Goal: Task Accomplishment & Management: Complete application form

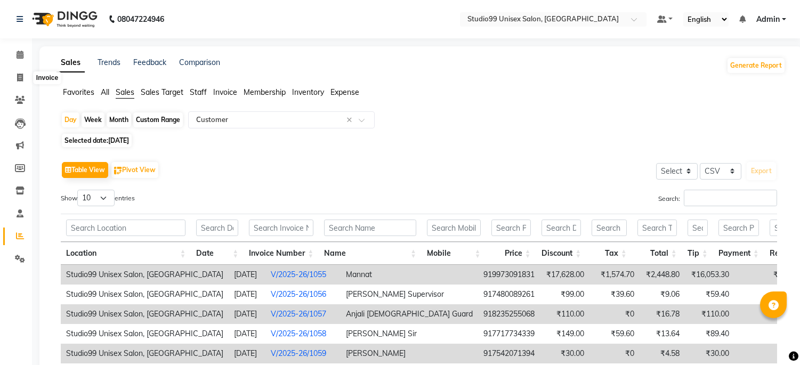
click at [12, 82] on span at bounding box center [20, 78] width 19 height 12
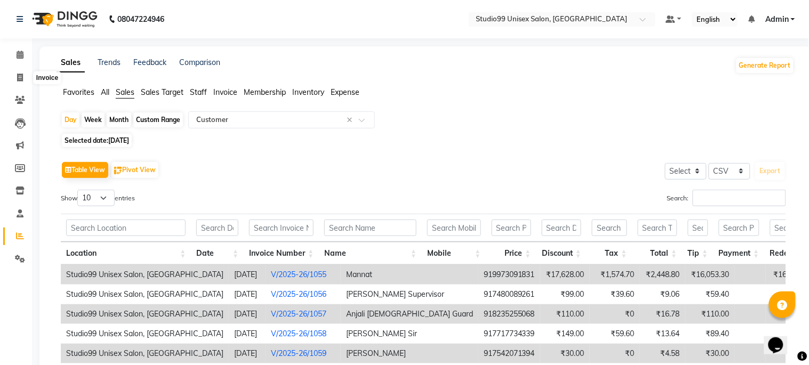
select select "service"
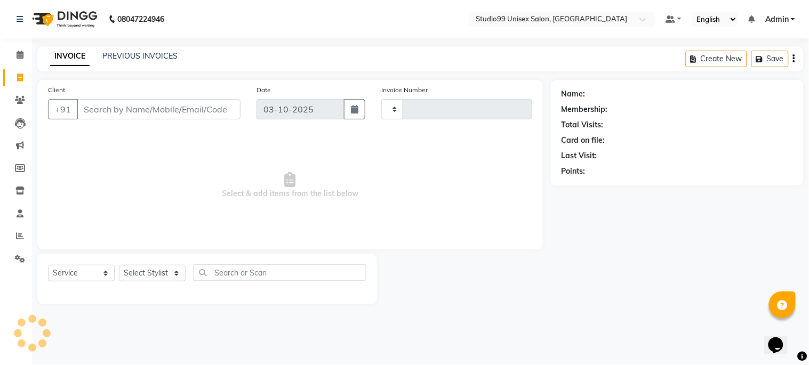
click at [110, 107] on input "Client" at bounding box center [159, 109] width 164 height 20
type input "1267"
select select "6061"
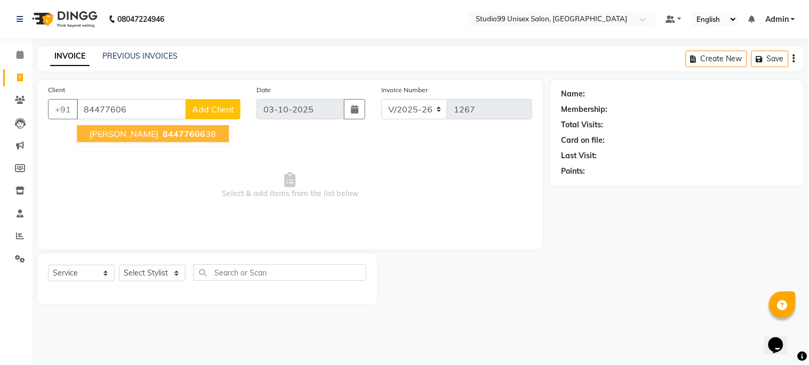
click at [184, 132] on ngb-highlight "84477606 38" at bounding box center [187, 133] width 55 height 11
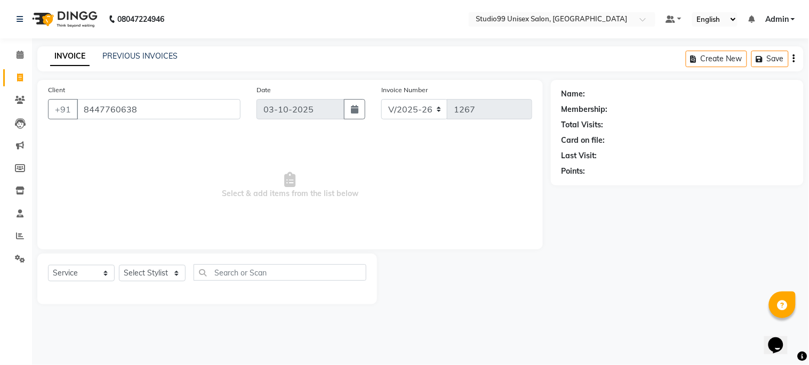
type input "8447760638"
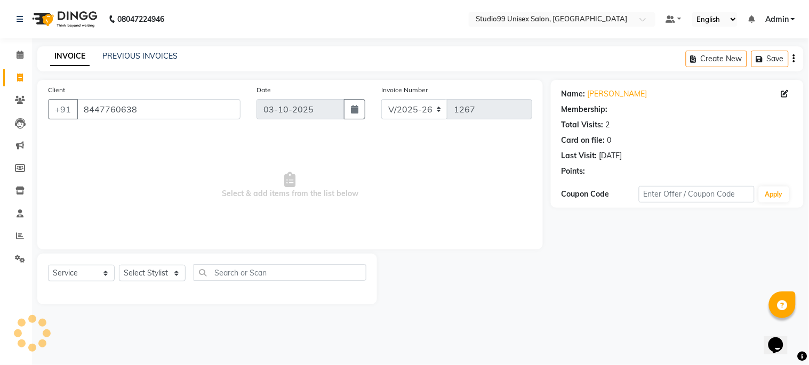
select select "1: Object"
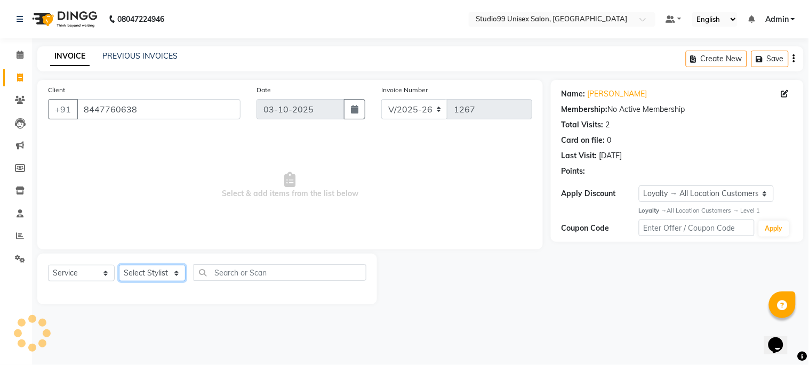
click at [156, 269] on select "Select Stylist Admin [PERSON_NAME] pooja Shankar [PERSON_NAME]" at bounding box center [152, 273] width 67 height 17
select select "45039"
click at [119, 265] on select "Select Stylist Admin [PERSON_NAME] pooja Shankar [PERSON_NAME]" at bounding box center [152, 273] width 67 height 17
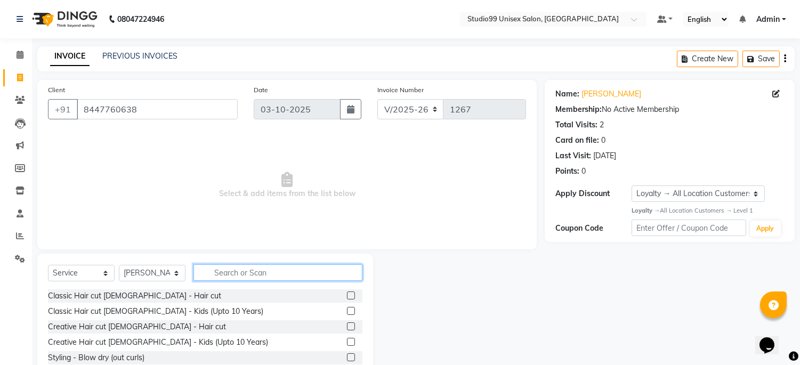
drag, startPoint x: 242, startPoint y: 273, endPoint x: 276, endPoint y: 288, distance: 36.8
click at [244, 273] on input "text" at bounding box center [278, 272] width 169 height 17
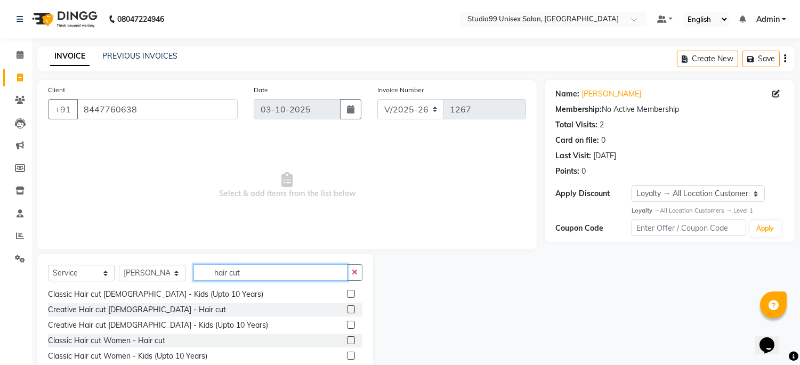
scroll to position [61, 0]
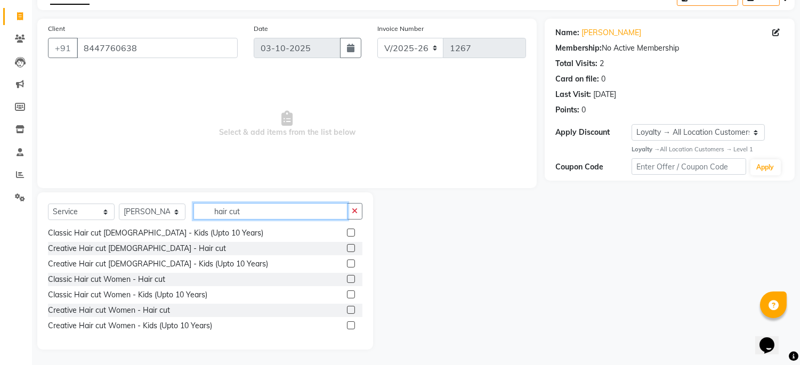
drag, startPoint x: 267, startPoint y: 207, endPoint x: 168, endPoint y: 190, distance: 100.0
click at [170, 190] on div "Client [PHONE_NUMBER] Date [DATE] Invoice Number V/2025 V/[PHONE_NUMBER] Select…" at bounding box center [286, 184] width 515 height 331
type input "hair cut"
click at [173, 208] on select "Select Stylist Admin [PERSON_NAME] pooja Shankar [PERSON_NAME]" at bounding box center [152, 212] width 67 height 17
select select "59621"
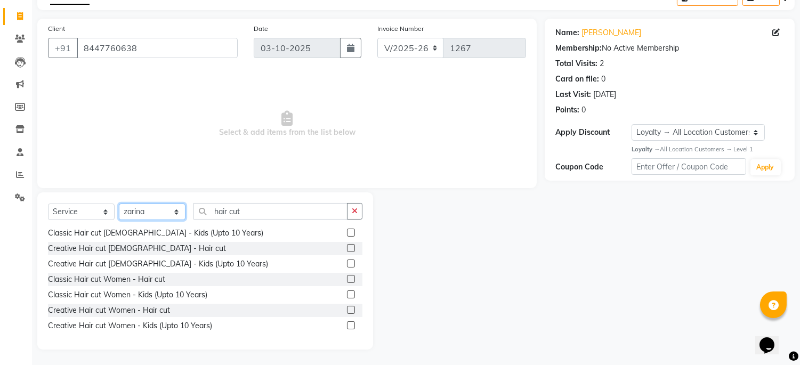
click at [119, 204] on select "Select Stylist Admin [PERSON_NAME] pooja Shankar [PERSON_NAME]" at bounding box center [152, 212] width 67 height 17
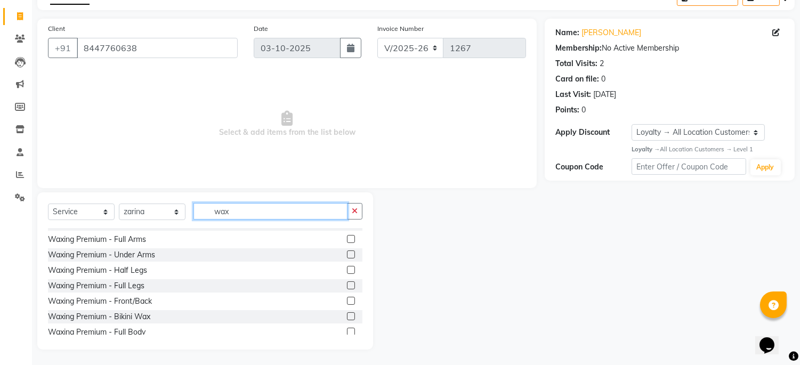
scroll to position [0, 0]
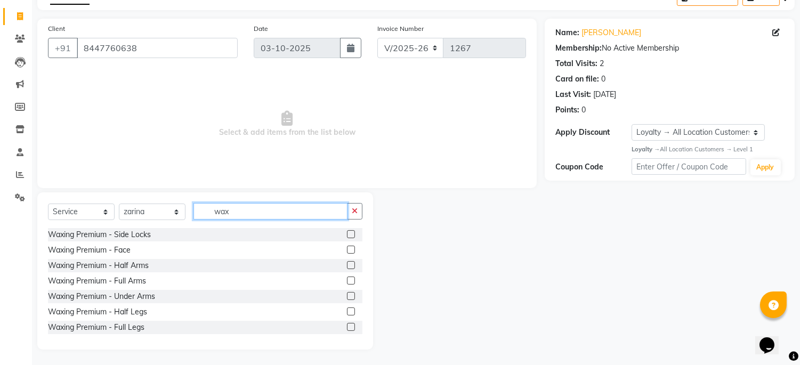
type input "wax"
click at [347, 279] on label at bounding box center [351, 281] width 8 height 8
click at [347, 279] on input "checkbox" at bounding box center [350, 281] width 7 height 7
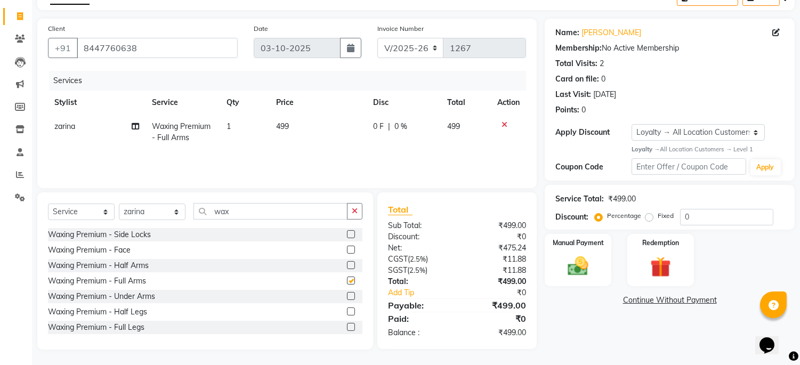
checkbox input "false"
click at [347, 326] on label at bounding box center [351, 327] width 8 height 8
click at [347, 326] on input "checkbox" at bounding box center [350, 327] width 7 height 7
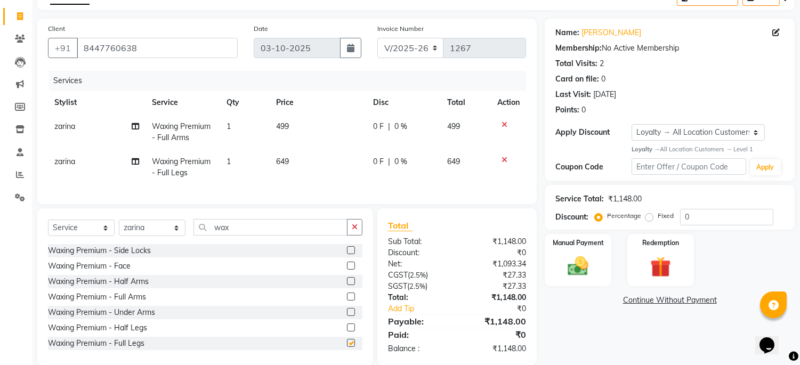
checkbox input "false"
drag, startPoint x: 260, startPoint y: 237, endPoint x: 113, endPoint y: 230, distance: 146.8
click at [114, 231] on div "Select Service Product Membership Package Voucher Prepaid Gift Card Select Styl…" at bounding box center [205, 231] width 315 height 25
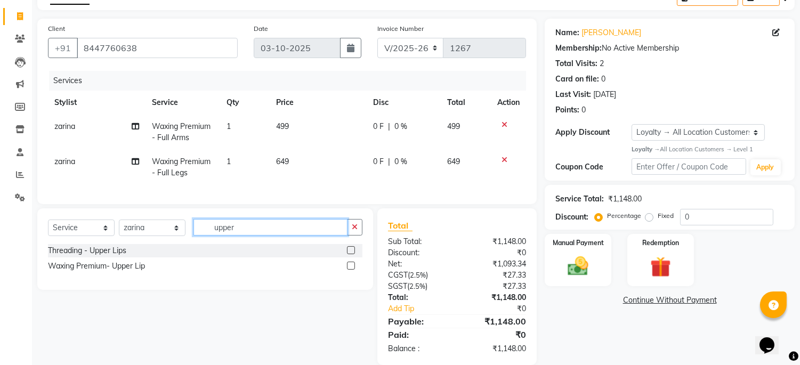
type input "upper"
click at [350, 270] on label at bounding box center [351, 266] width 8 height 8
click at [350, 270] on input "checkbox" at bounding box center [350, 266] width 7 height 7
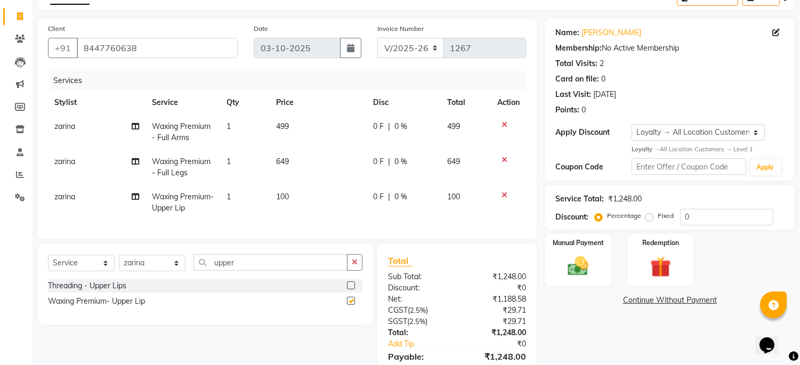
checkbox input "false"
drag, startPoint x: 249, startPoint y: 273, endPoint x: 107, endPoint y: 274, distance: 142.9
click at [107, 274] on div "Select Service Product Membership Package Voucher Prepaid Gift Card Select Styl…" at bounding box center [205, 266] width 315 height 25
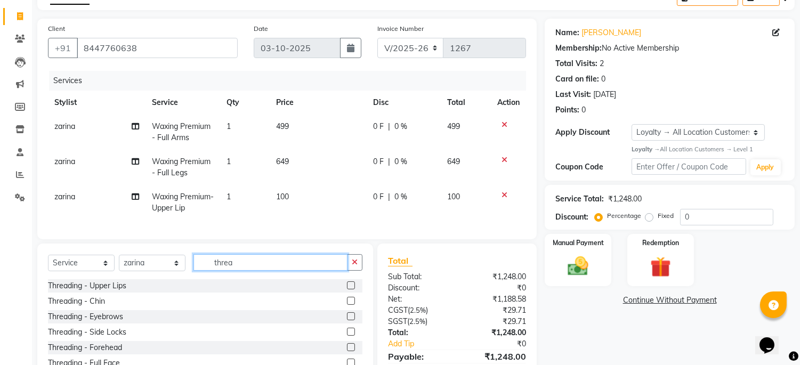
scroll to position [121, 0]
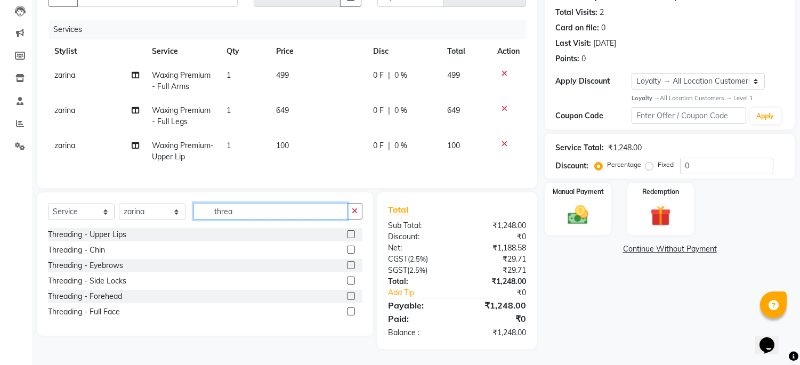
type input "threa"
click at [350, 232] on label at bounding box center [351, 234] width 8 height 8
click at [350, 232] on input "checkbox" at bounding box center [350, 234] width 7 height 7
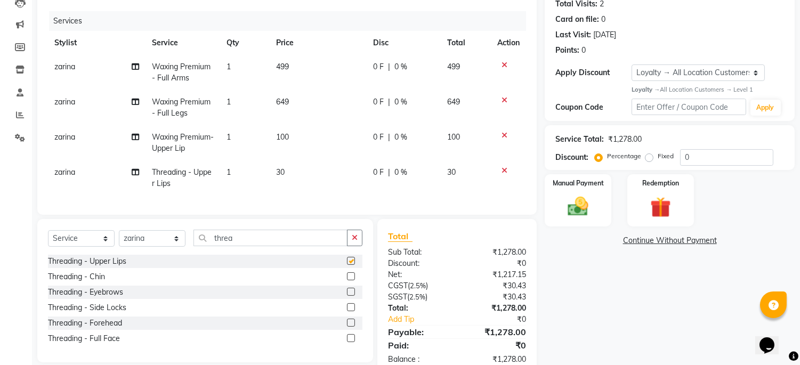
checkbox input "false"
click at [504, 168] on icon at bounding box center [505, 170] width 6 height 7
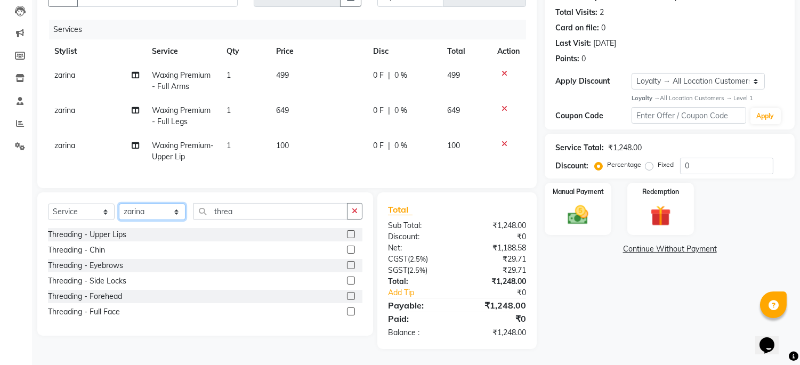
click at [148, 212] on select "Select Stylist Admin [PERSON_NAME] pooja Shankar [PERSON_NAME]" at bounding box center [152, 212] width 67 height 17
select select "45039"
click at [119, 204] on select "Select Stylist Admin [PERSON_NAME] pooja Shankar [PERSON_NAME]" at bounding box center [152, 212] width 67 height 17
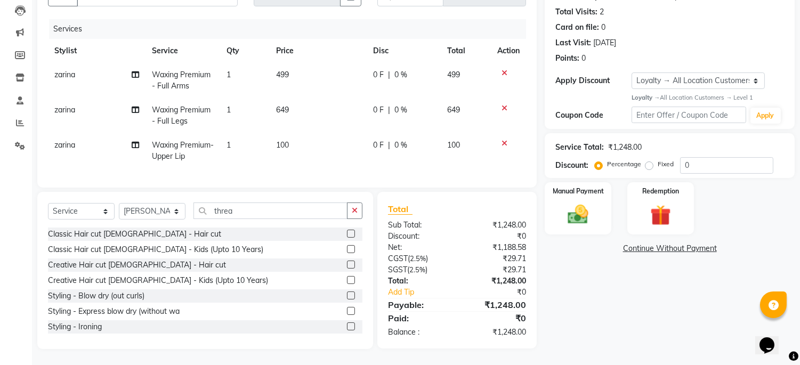
click at [347, 228] on div at bounding box center [354, 234] width 15 height 13
click at [347, 235] on label at bounding box center [351, 234] width 8 height 8
click at [347, 235] on input "checkbox" at bounding box center [350, 234] width 7 height 7
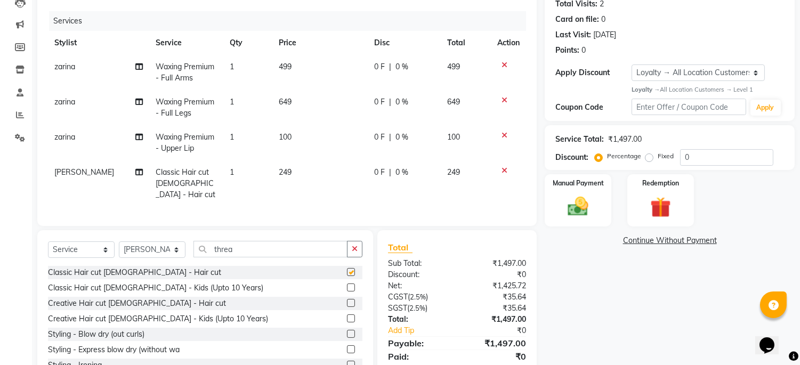
checkbox input "false"
click at [284, 251] on input "threa" at bounding box center [271, 249] width 154 height 17
type input "t"
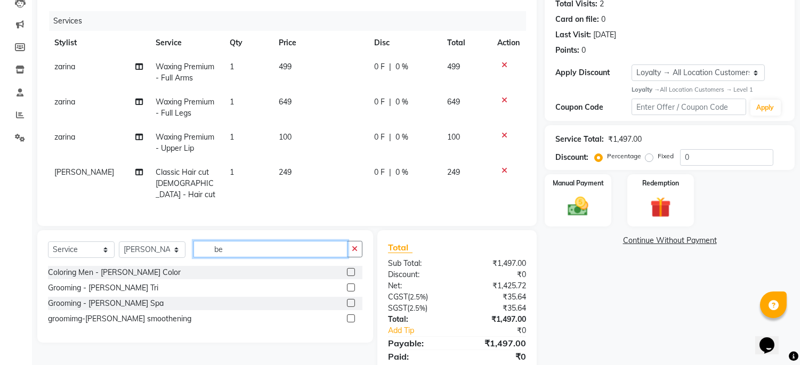
type input "be"
click at [351, 285] on label at bounding box center [351, 288] width 8 height 8
click at [351, 285] on input "checkbox" at bounding box center [350, 288] width 7 height 7
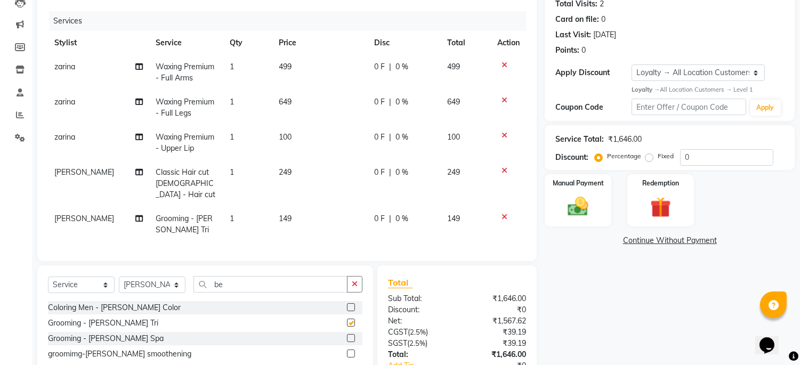
checkbox input "false"
click at [157, 281] on select "Select Stylist Admin [PERSON_NAME] pooja Shankar [PERSON_NAME]" at bounding box center [152, 285] width 67 height 17
select select "59621"
click at [119, 277] on select "Select Stylist Admin [PERSON_NAME] pooja Shankar [PERSON_NAME]" at bounding box center [152, 285] width 67 height 17
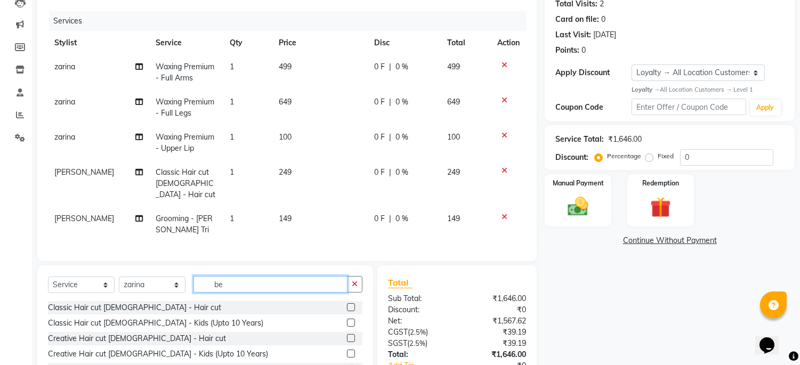
click at [252, 284] on input "be" at bounding box center [271, 284] width 154 height 17
type input "b"
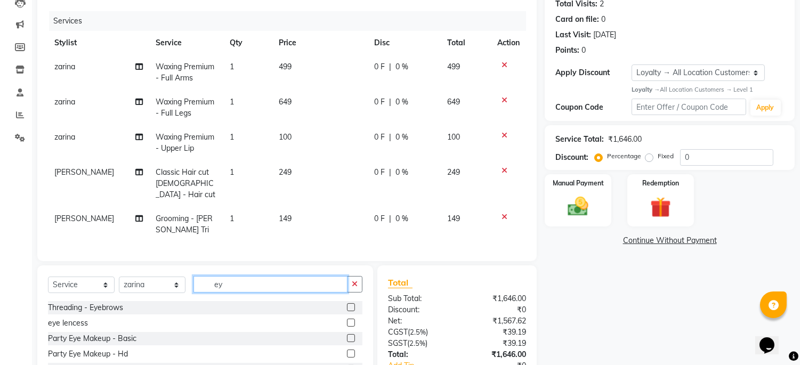
type input "ey"
click at [350, 301] on div at bounding box center [354, 307] width 15 height 13
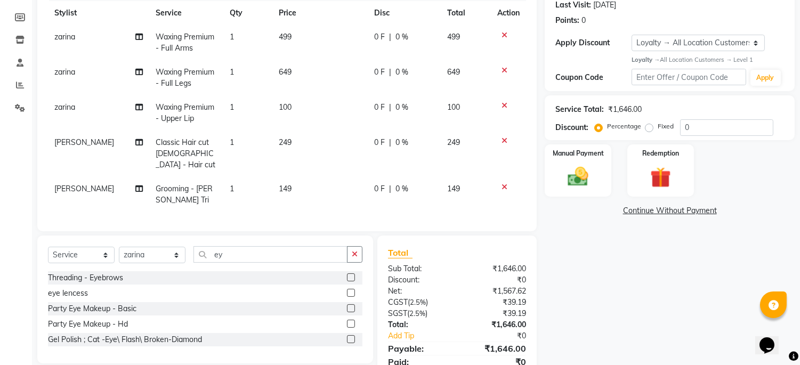
scroll to position [191, 0]
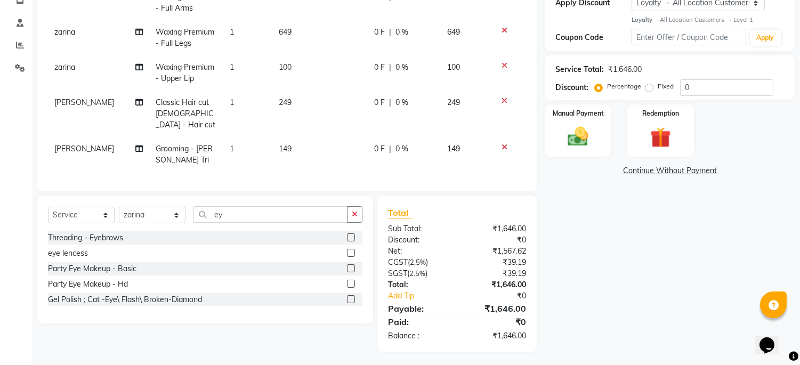
click at [351, 233] on label at bounding box center [351, 237] width 8 height 8
click at [351, 235] on input "checkbox" at bounding box center [350, 238] width 7 height 7
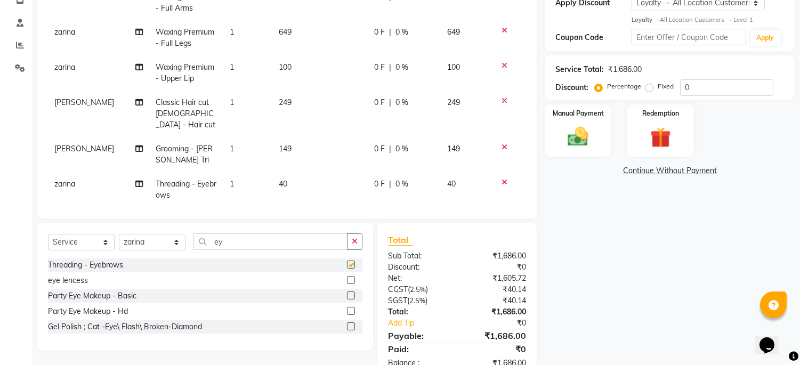
checkbox input "false"
click at [245, 248] on input "ey" at bounding box center [271, 241] width 154 height 17
type input "e"
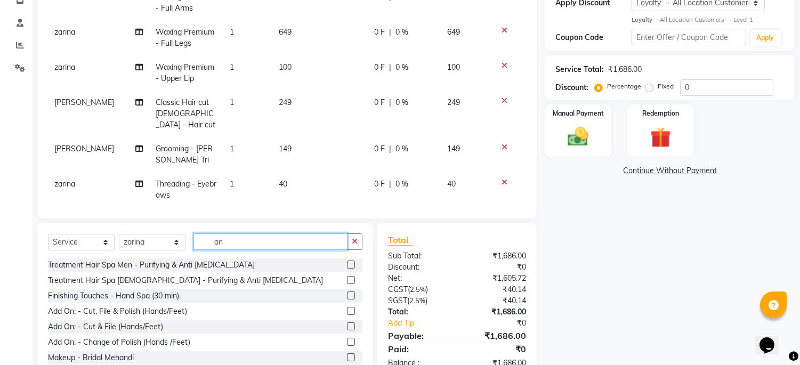
type input "a"
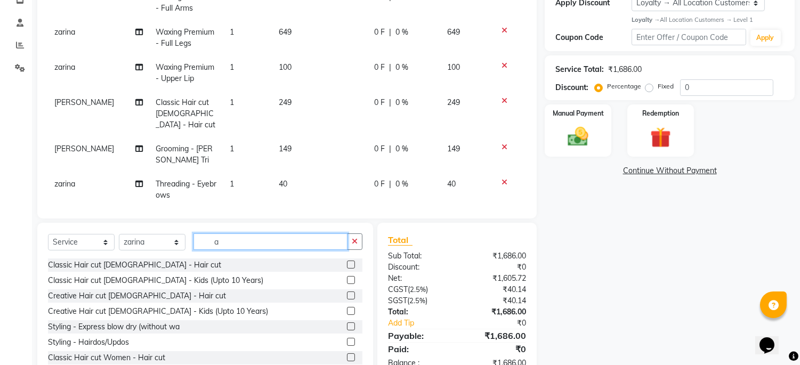
type input "a"
click at [155, 237] on select "Select Stylist Admin [PERSON_NAME] pooja Shankar [PERSON_NAME]" at bounding box center [152, 242] width 67 height 17
select select "45039"
click at [119, 234] on select "Select Stylist Admin [PERSON_NAME] pooja Shankar [PERSON_NAME]" at bounding box center [152, 242] width 67 height 17
click at [259, 245] on input "a" at bounding box center [271, 241] width 154 height 17
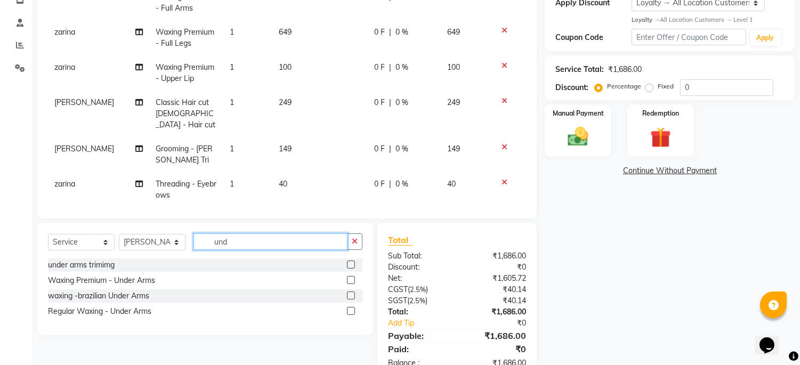
type input "und"
click at [350, 278] on label at bounding box center [351, 280] width 8 height 8
click at [350, 278] on input "checkbox" at bounding box center [350, 280] width 7 height 7
checkbox input "false"
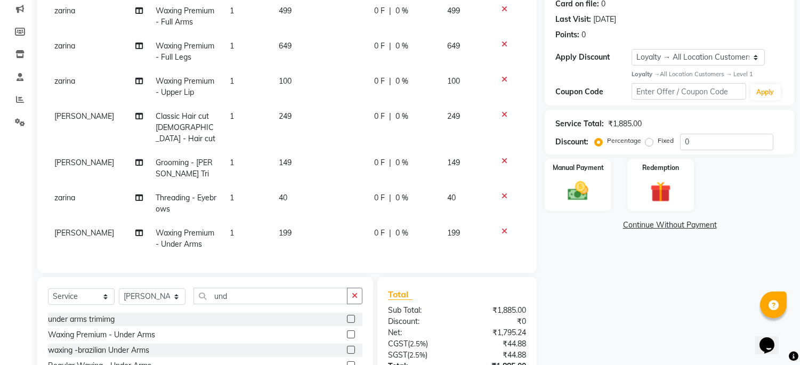
scroll to position [221, 0]
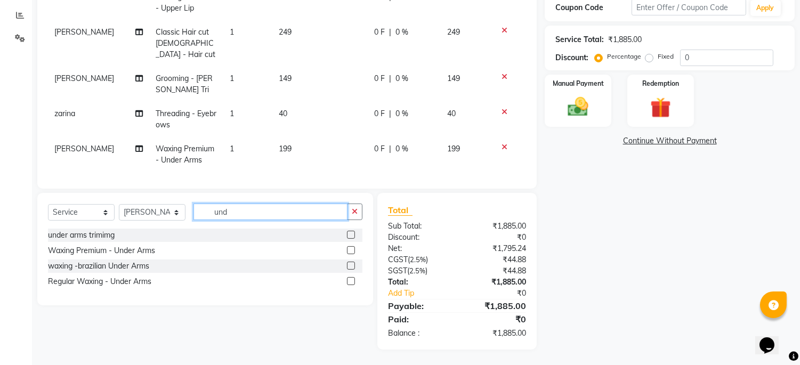
click at [247, 211] on input "und" at bounding box center [271, 212] width 154 height 17
type input "u"
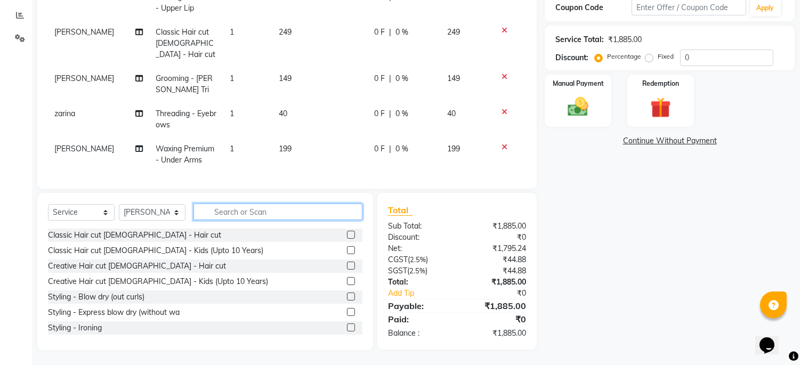
type input "o"
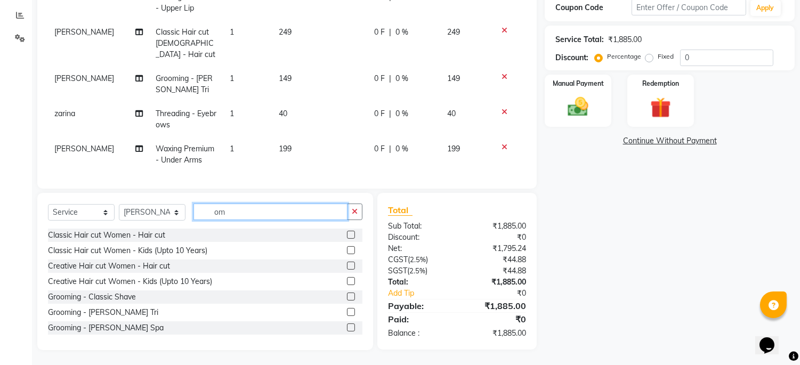
type input "o"
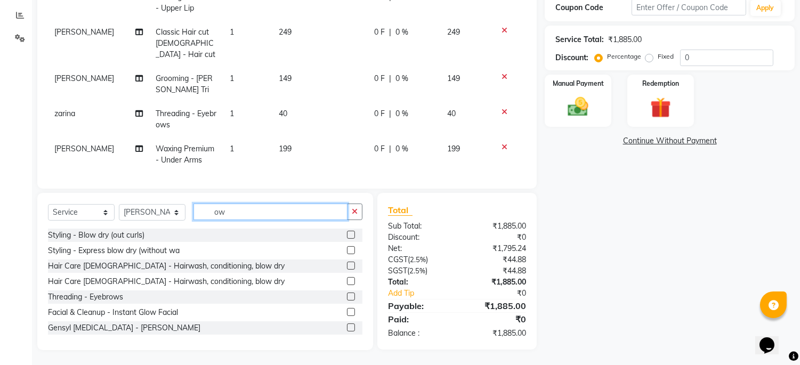
type input "o"
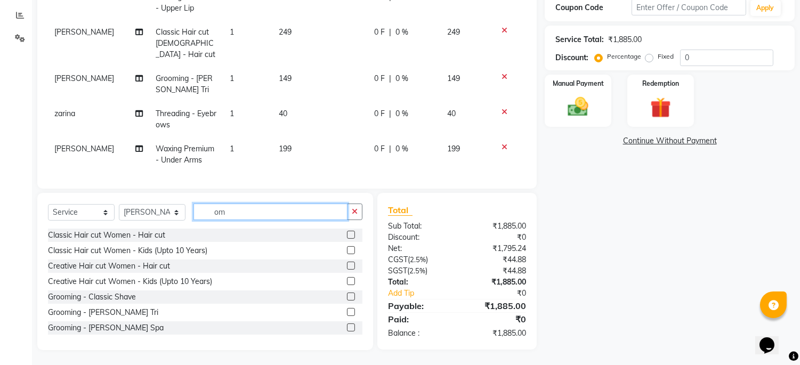
type input "o"
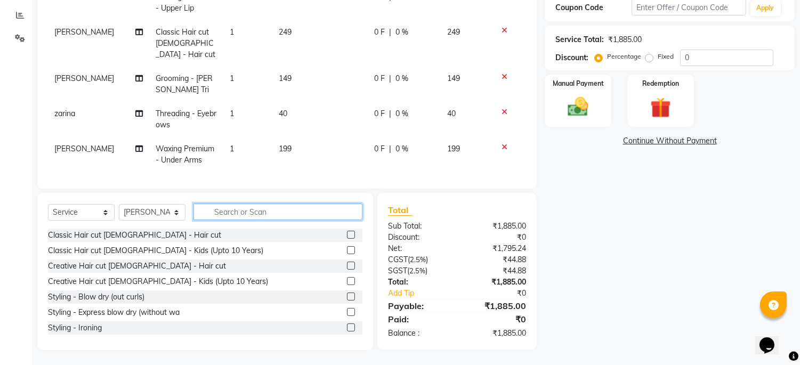
type input "o"
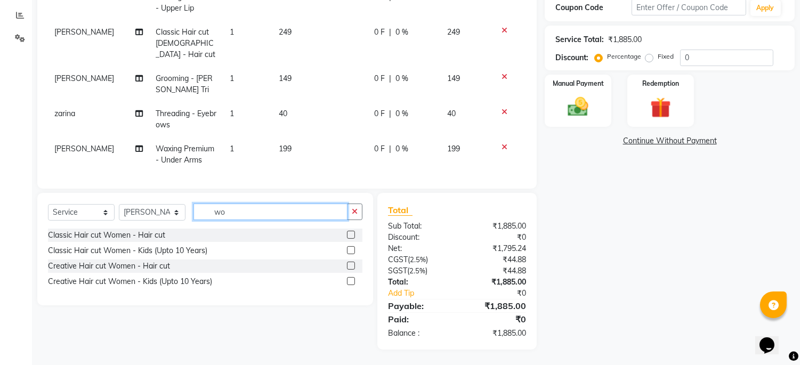
type input "wo"
click at [349, 263] on label at bounding box center [351, 266] width 8 height 8
click at [349, 263] on input "checkbox" at bounding box center [350, 266] width 7 height 7
checkbox input "false"
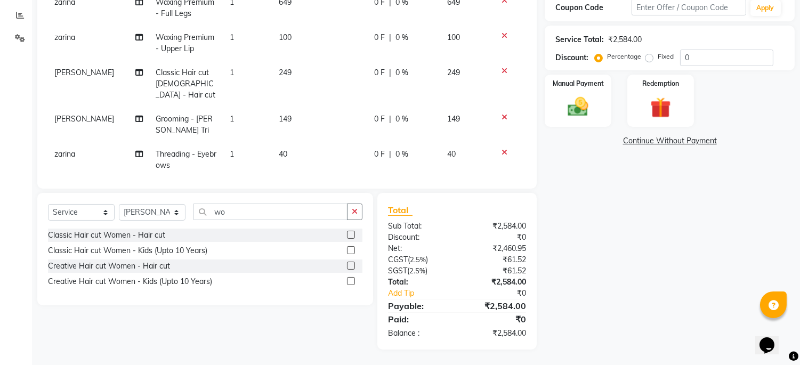
scroll to position [87, 0]
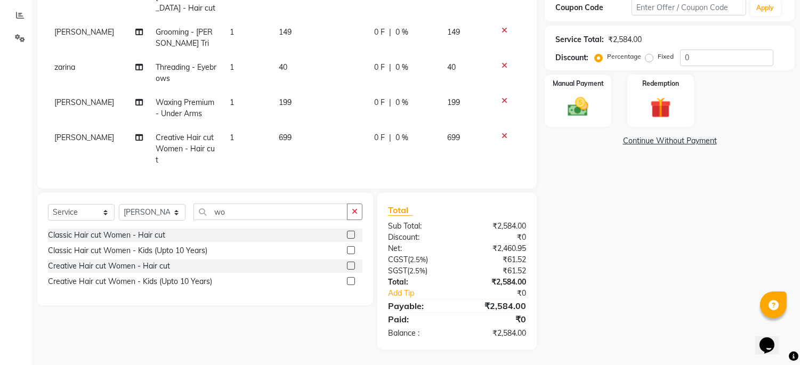
click at [301, 126] on td "699" at bounding box center [319, 149] width 95 height 46
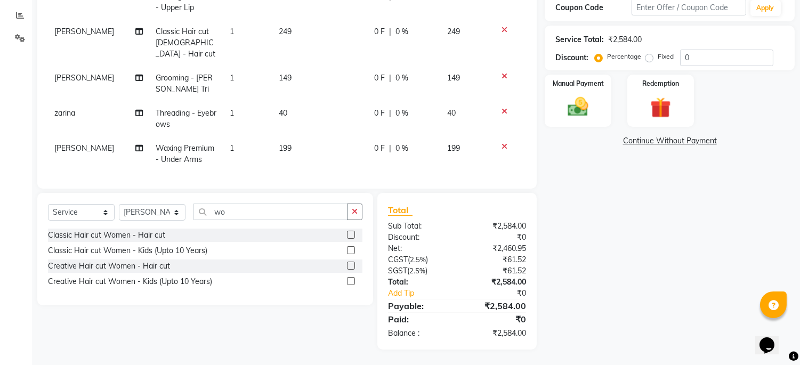
select select "45039"
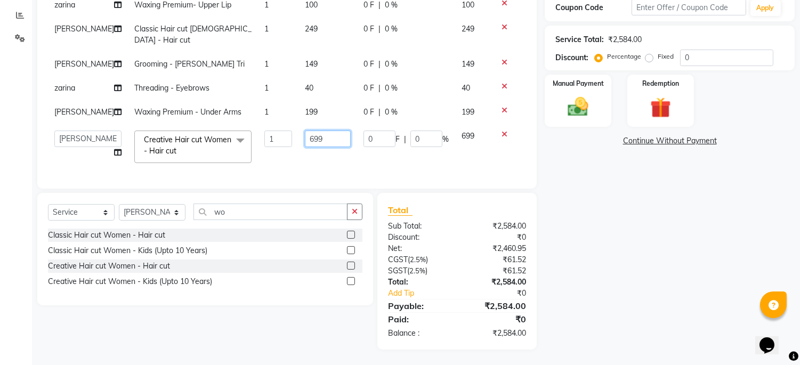
click at [329, 131] on input "699" at bounding box center [328, 139] width 46 height 17
type input "6"
type input "499"
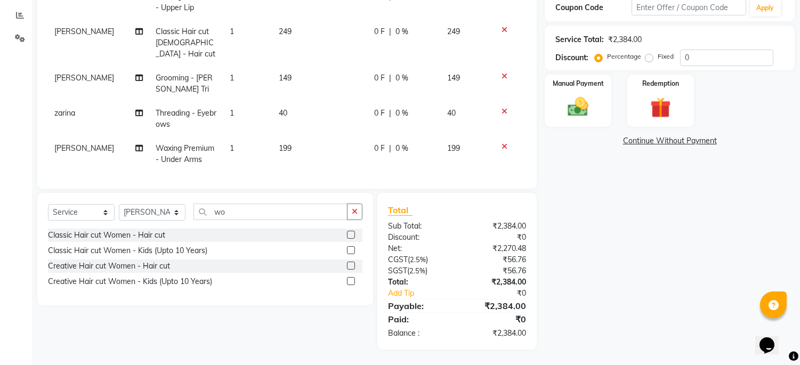
click at [583, 191] on div "Name: [PERSON_NAME] Membership: No Active Membership Total Visits: 2 Card on fi…" at bounding box center [674, 104] width 258 height 490
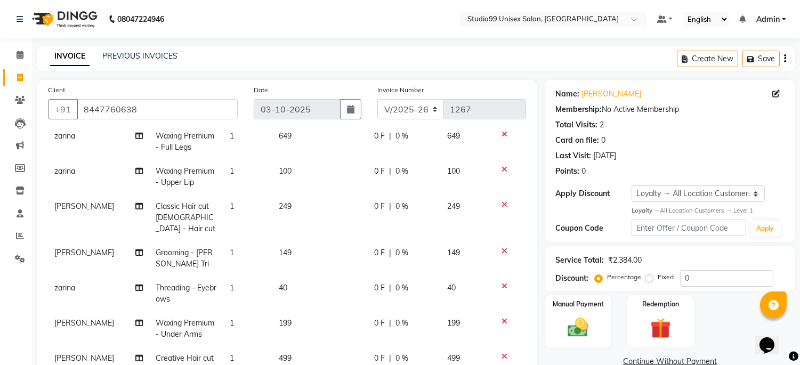
scroll to position [0, 0]
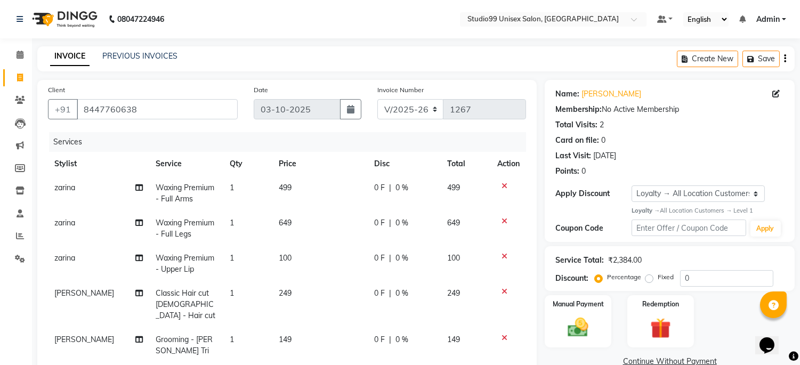
click at [396, 188] on span "0 %" at bounding box center [402, 187] width 13 height 11
select select "59621"
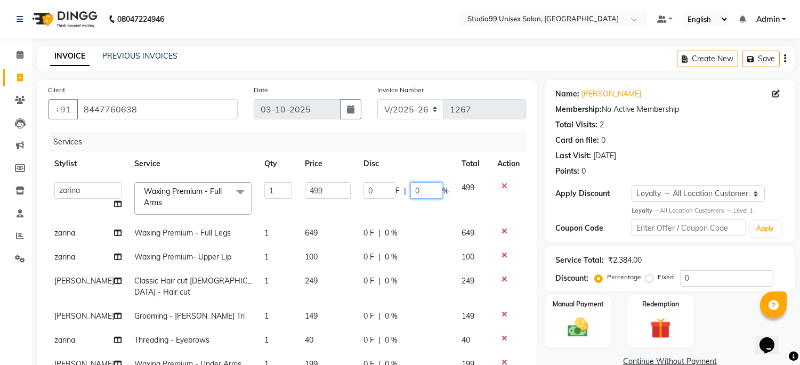
click at [423, 188] on input "0" at bounding box center [426, 190] width 32 height 17
type input "10"
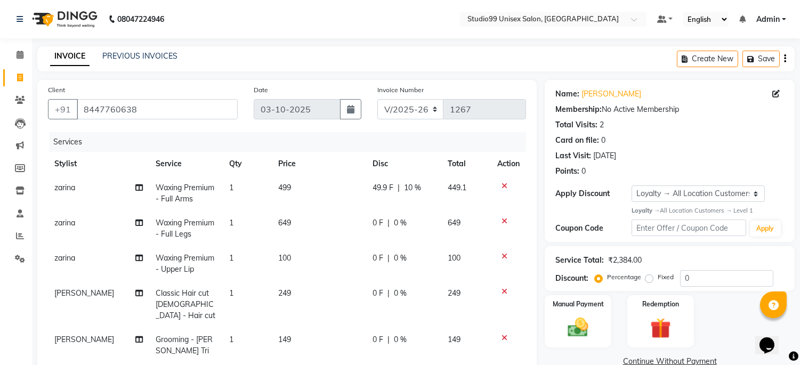
click at [379, 231] on td "0 F | 0 %" at bounding box center [404, 228] width 75 height 35
select select "59621"
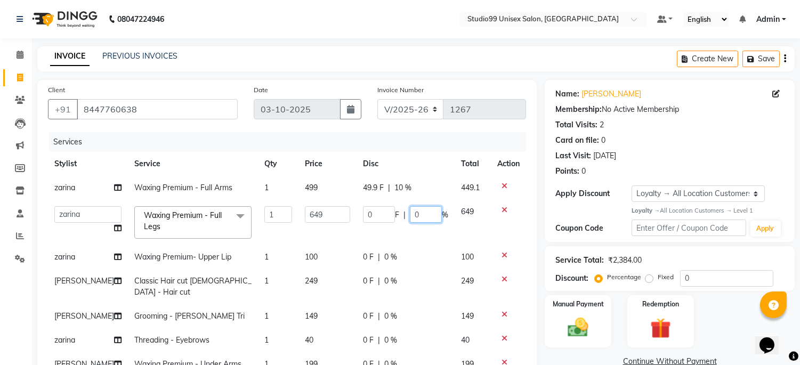
click at [412, 215] on input "0" at bounding box center [426, 214] width 32 height 17
type input "10"
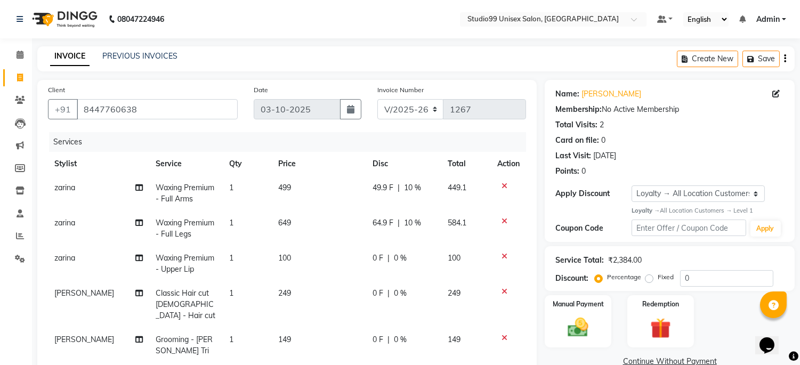
click at [406, 267] on td "0 F | 0 %" at bounding box center [404, 263] width 75 height 35
select select "59621"
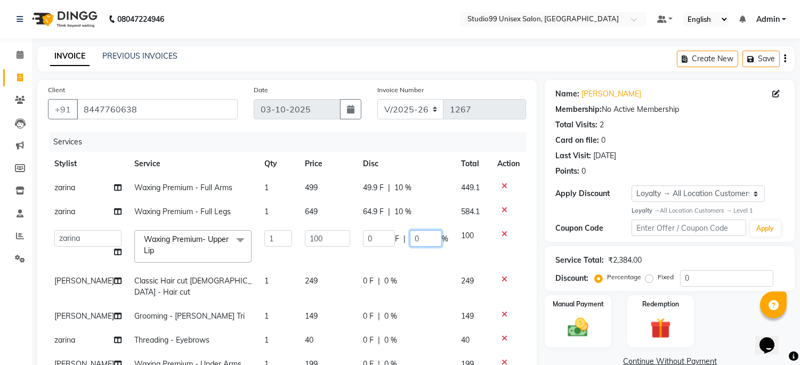
click at [414, 235] on input "0" at bounding box center [426, 238] width 32 height 17
type input "10"
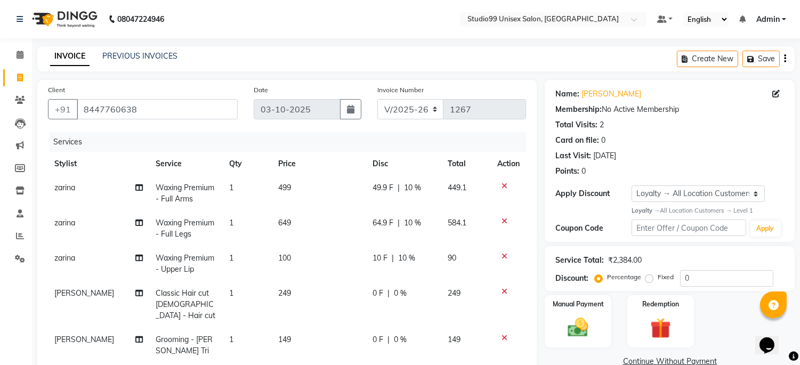
click at [423, 270] on tbody "zarina Waxing Premium - Full Arms 1 499 49.9 F | 10 % 449.1 zarina Waxing Premi…" at bounding box center [287, 328] width 478 height 304
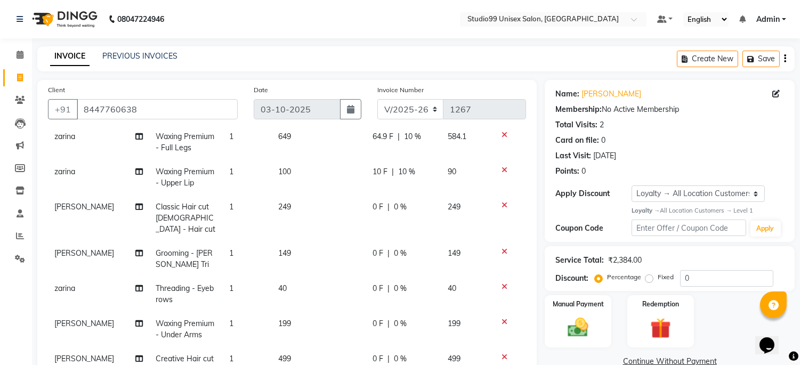
scroll to position [87, 0]
click at [292, 205] on td "249" at bounding box center [319, 218] width 95 height 46
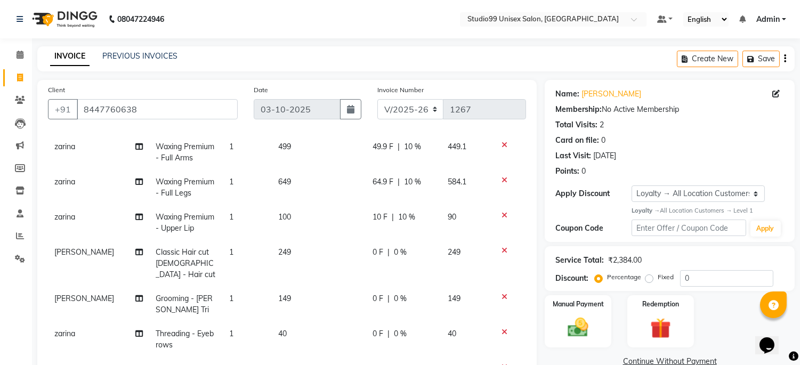
select select "45039"
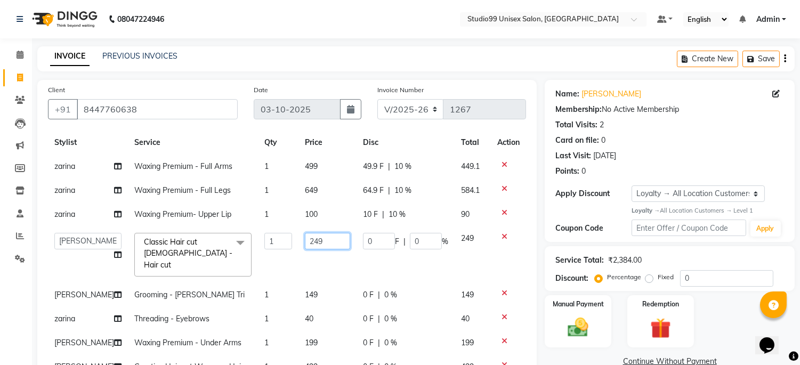
click at [323, 233] on input "249" at bounding box center [327, 241] width 45 height 17
type input "2"
type input "199"
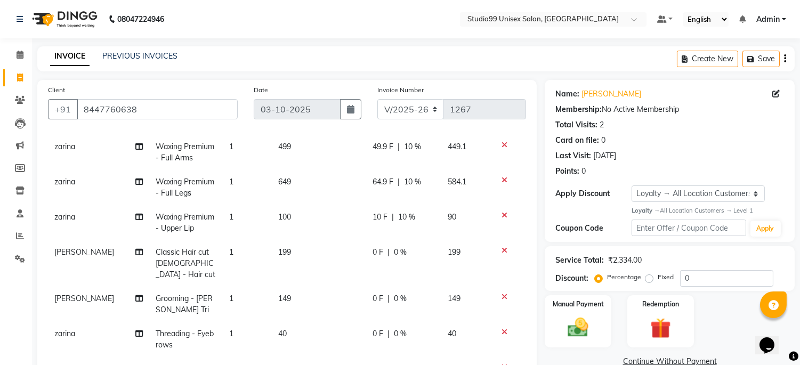
click at [418, 256] on tbody "zarina Waxing Premium - Full Arms 1 499 49.9 F | 10 % 449.1 zarina Waxing Premi…" at bounding box center [287, 287] width 478 height 304
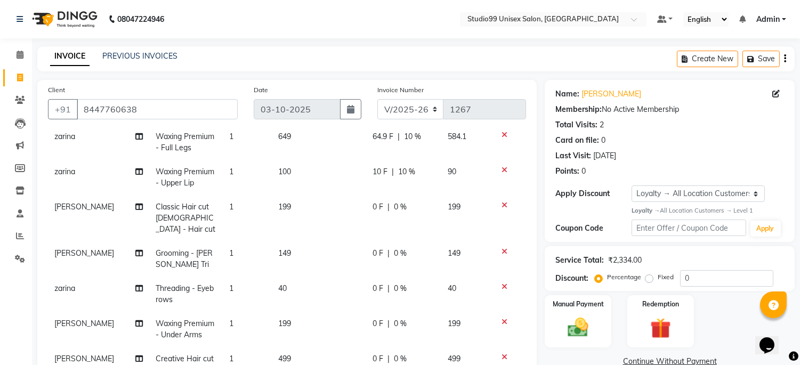
scroll to position [87, 0]
click at [394, 205] on span "0 %" at bounding box center [400, 206] width 13 height 11
select select "45039"
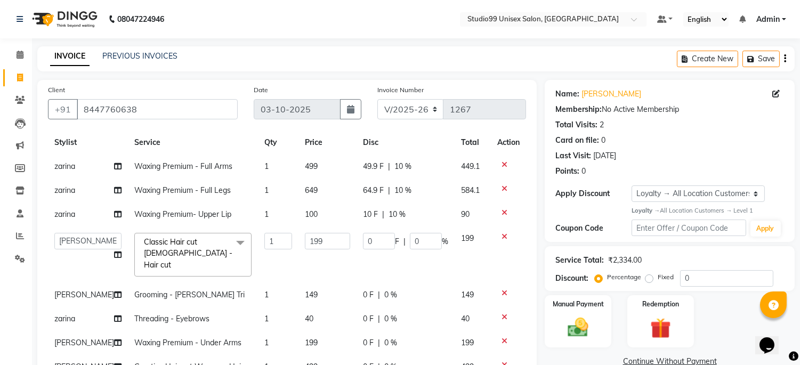
scroll to position [41, 0]
click at [414, 233] on input "0" at bounding box center [426, 241] width 32 height 17
type input "10"
click at [431, 270] on tbody "zarina Waxing Premium - Full Arms 1 499 49.9 F | 10 % 449.1 zarina Waxing Premi…" at bounding box center [287, 273] width 478 height 236
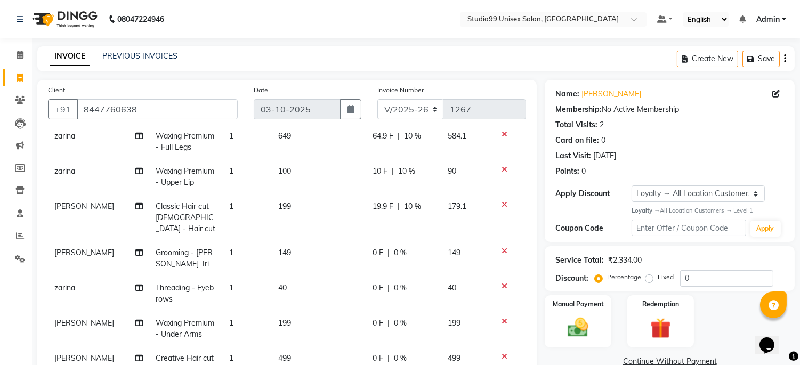
scroll to position [118, 0]
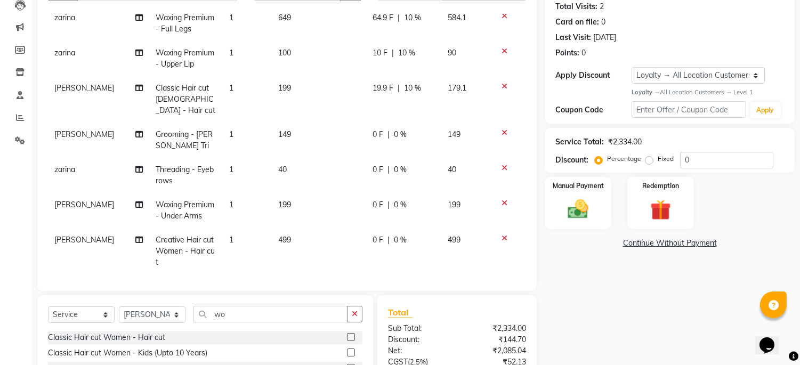
click at [394, 199] on span "0 %" at bounding box center [400, 204] width 13 height 11
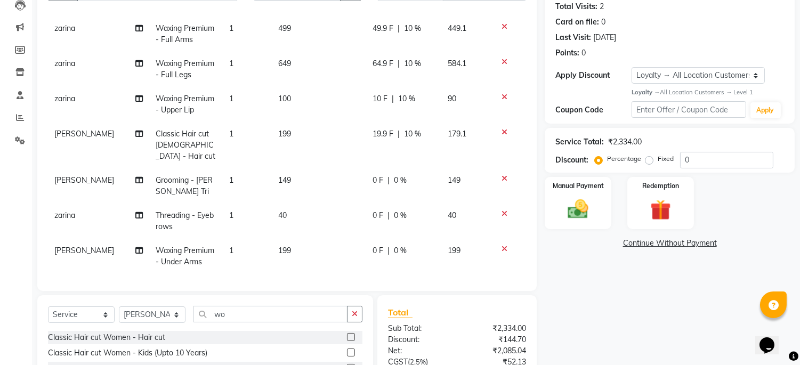
select select "45039"
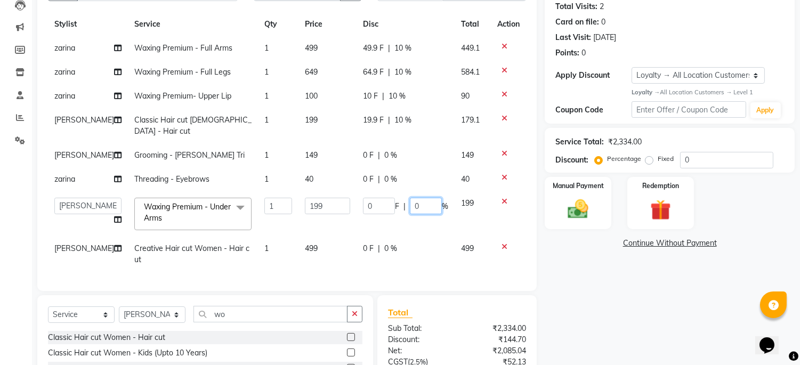
click at [412, 199] on input "0" at bounding box center [426, 206] width 32 height 17
type input "10"
click at [432, 247] on tbody "zarina Waxing Premium - Full Arms 1 499 49.9 F | 10 % 449.1 zarina Waxing Premi…" at bounding box center [287, 154] width 478 height 236
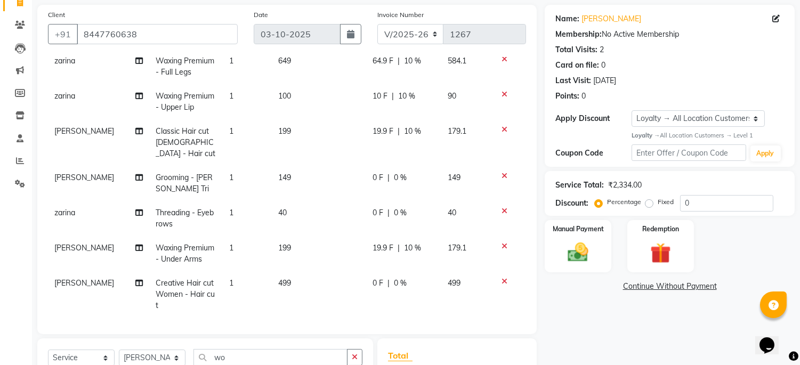
scroll to position [118, 0]
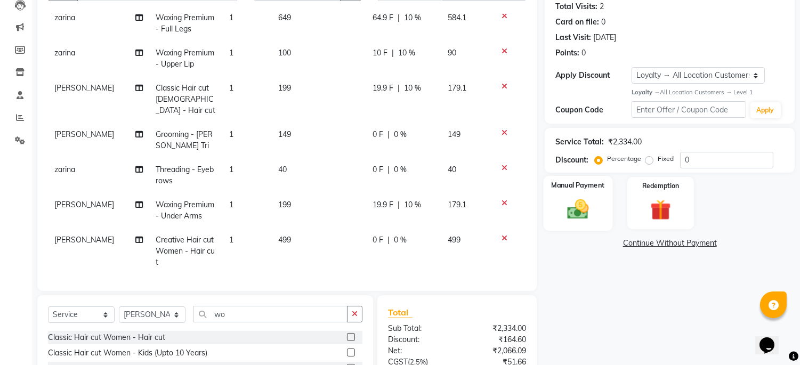
click at [591, 198] on img at bounding box center [578, 209] width 35 height 25
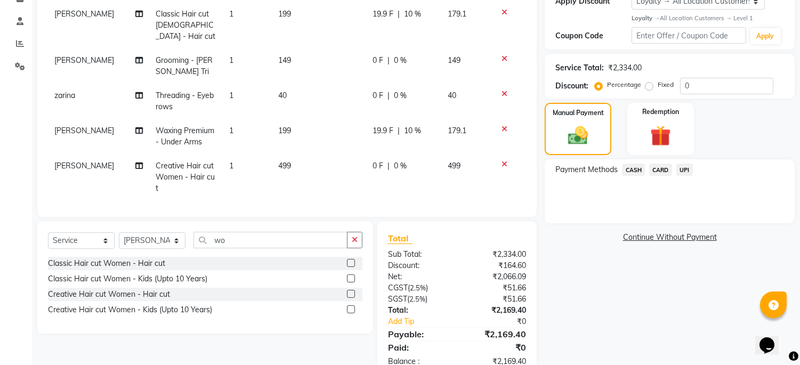
scroll to position [221, 0]
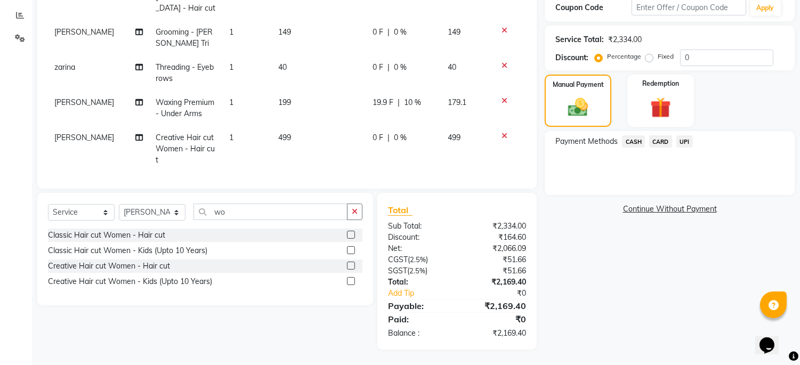
click at [688, 141] on span "UPI" at bounding box center [684, 141] width 17 height 12
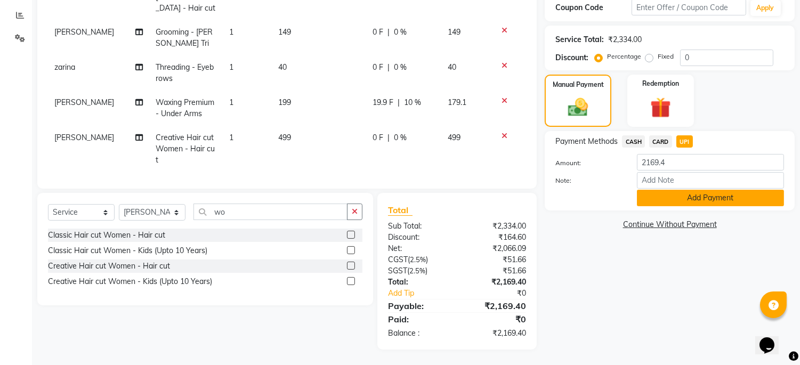
click at [705, 200] on button "Add Payment" at bounding box center [710, 198] width 147 height 17
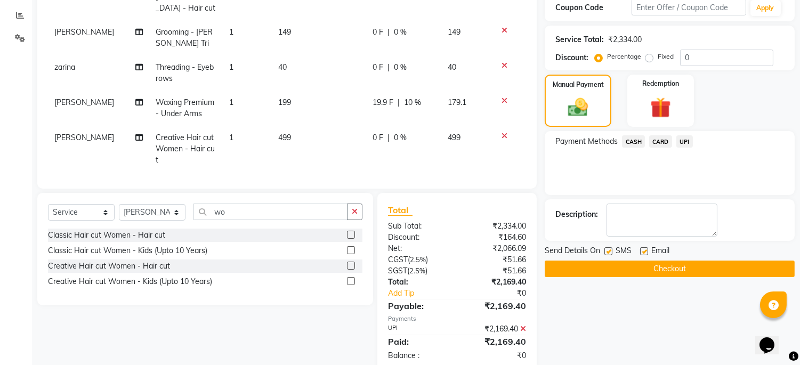
scroll to position [307, 0]
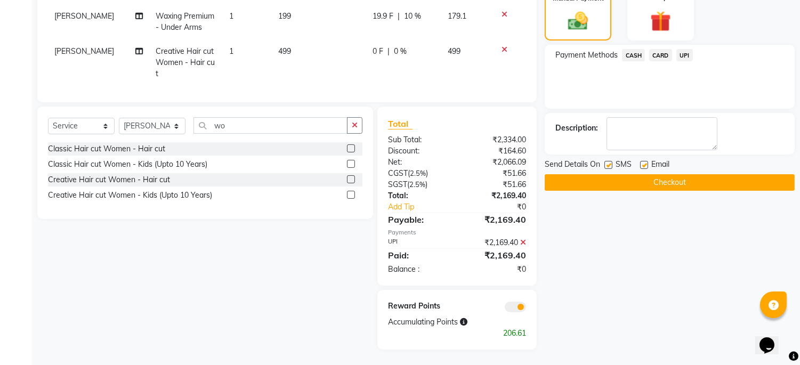
click at [659, 180] on button "Checkout" at bounding box center [670, 182] width 250 height 17
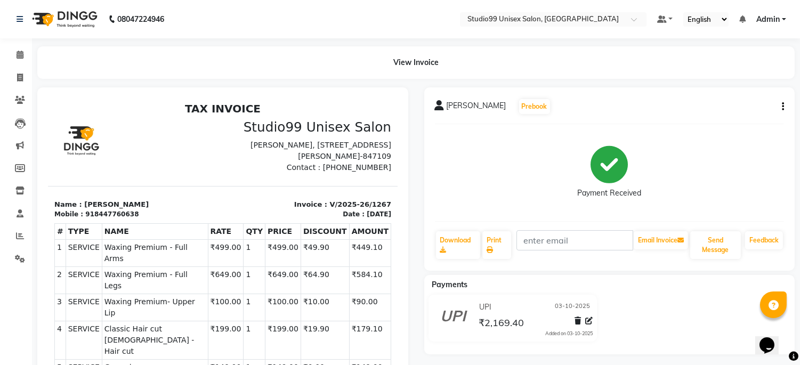
select select "service"
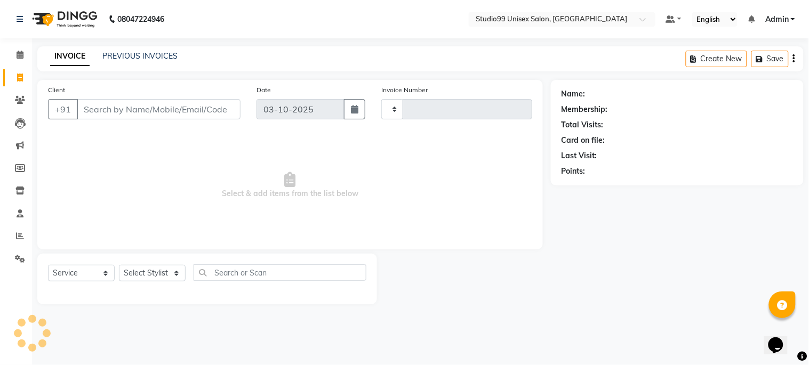
type input "1268"
select select "6061"
